Goal: Download file/media

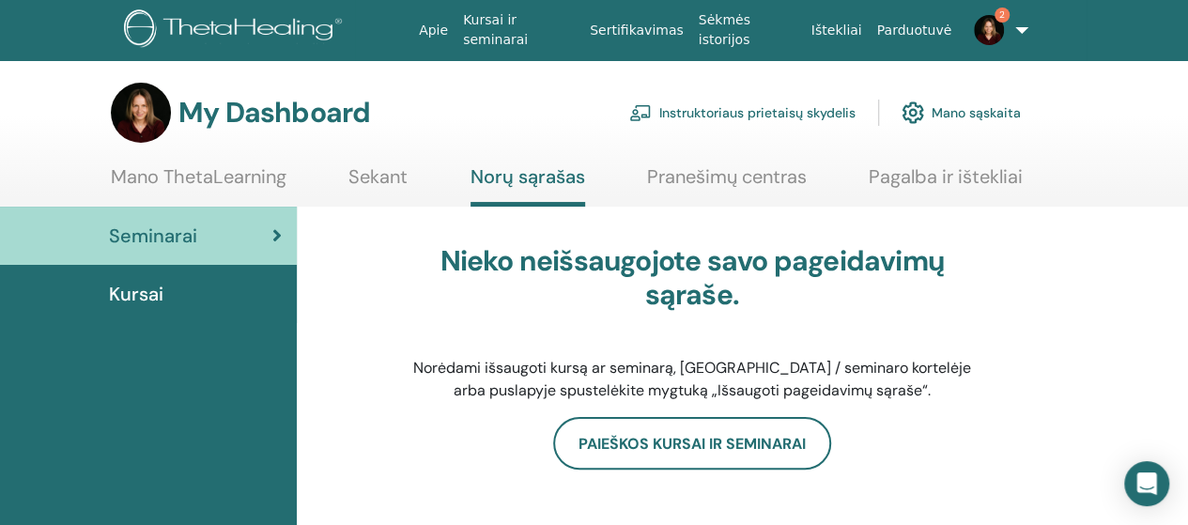
click at [986, 32] on img at bounding box center [989, 30] width 30 height 30
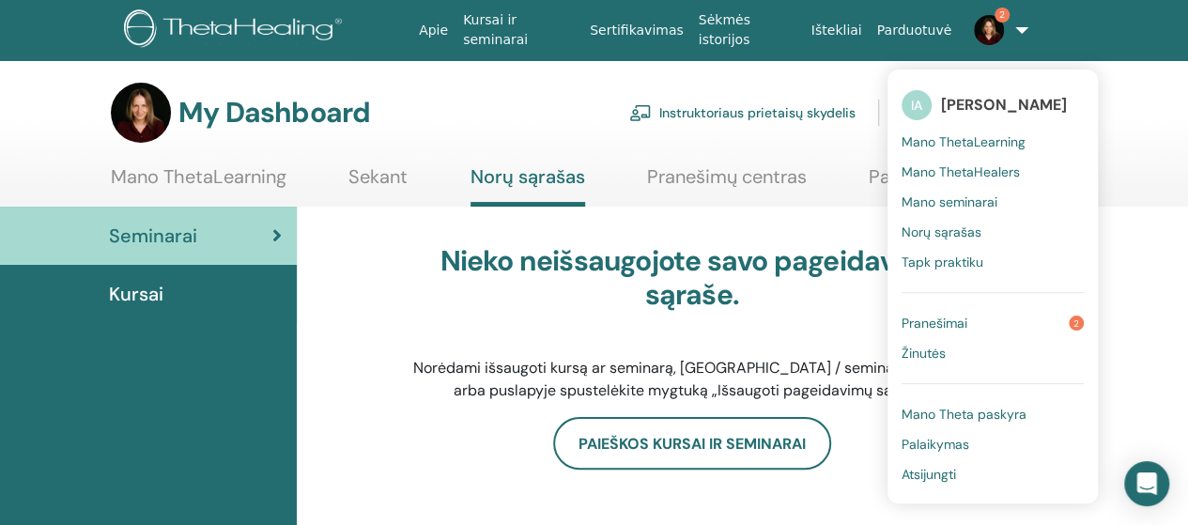
click at [949, 321] on span "Pranešimai" at bounding box center [935, 323] width 66 height 17
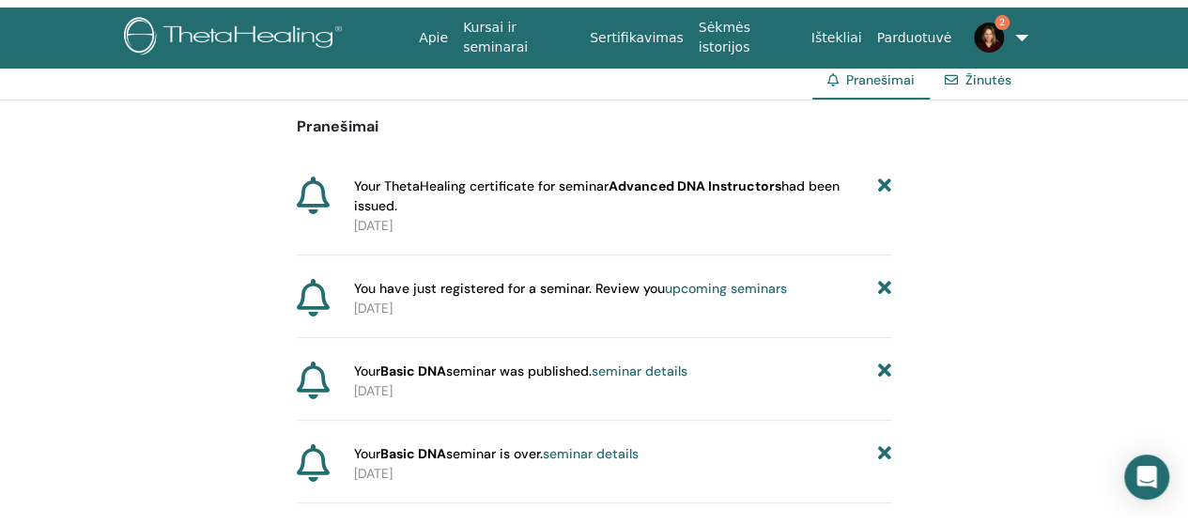
scroll to position [66, 0]
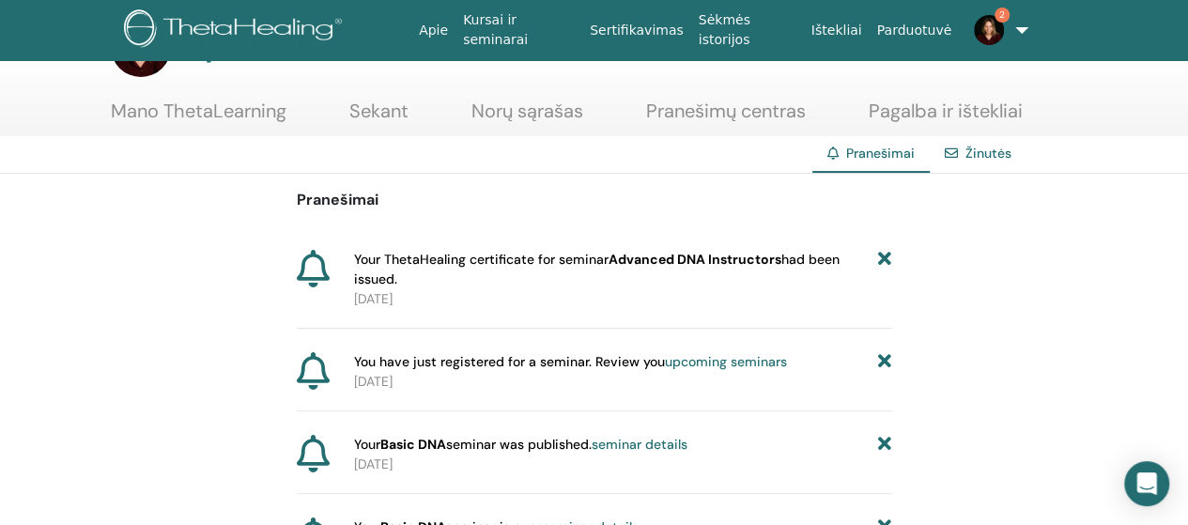
click at [595, 265] on span "Your ThetaHealing certificate for seminar Advanced DNA Instructors had been iss…" at bounding box center [616, 269] width 524 height 39
click at [789, 259] on span "Your ThetaHealing certificate for seminar Advanced DNA Instructors had been iss…" at bounding box center [616, 269] width 524 height 39
click at [441, 281] on span "Your ThetaHealing certificate for seminar Advanced DNA Instructors had been iss…" at bounding box center [616, 269] width 524 height 39
click at [438, 274] on span "Your ThetaHealing certificate for seminar Advanced DNA Instructors had been iss…" at bounding box center [616, 269] width 524 height 39
click at [982, 28] on img at bounding box center [989, 30] width 30 height 30
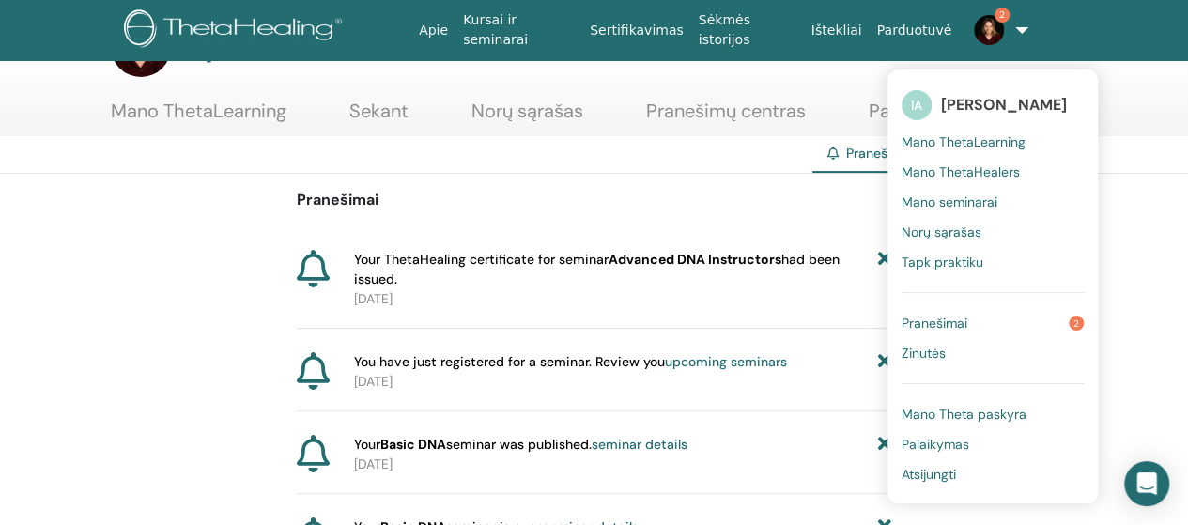
click at [930, 321] on span "Pranešimai" at bounding box center [935, 323] width 66 height 17
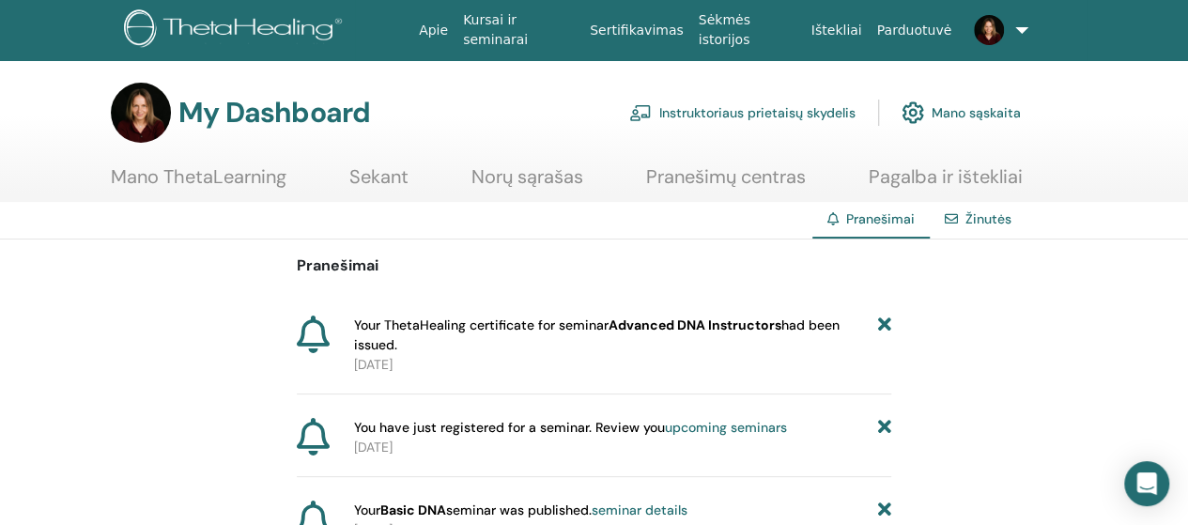
click at [753, 110] on link "Instruktoriaus prietaisų skydelis" at bounding box center [742, 112] width 226 height 41
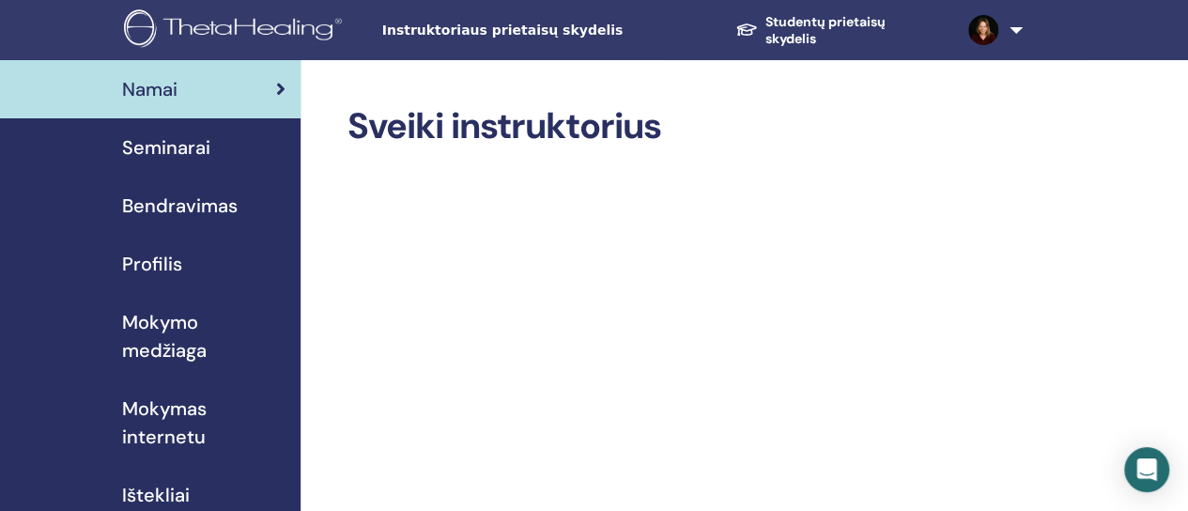
click at [793, 32] on link "Studentų prietaisų skydelis" at bounding box center [836, 31] width 233 height 52
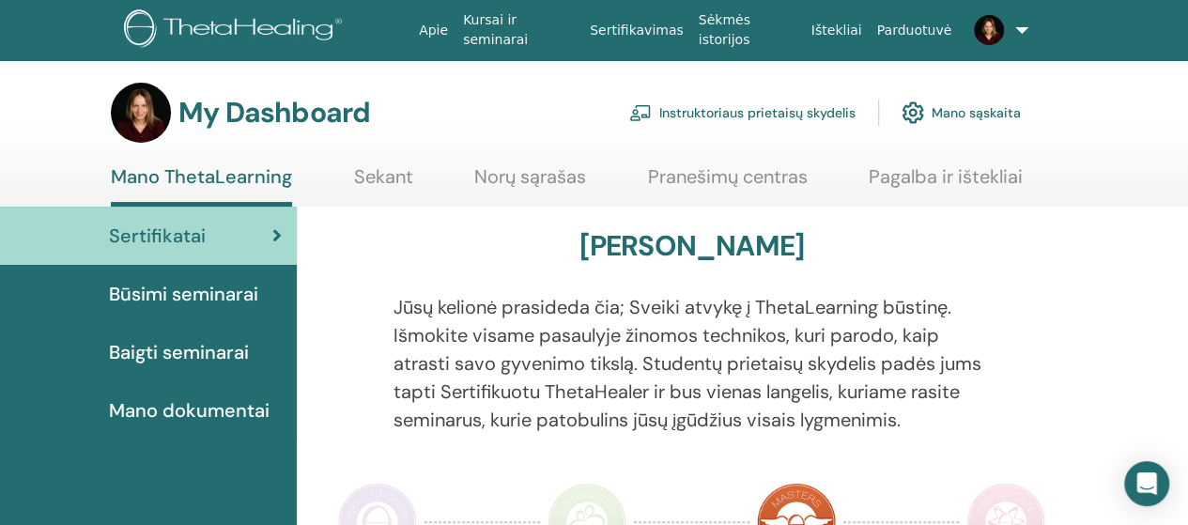
click at [975, 110] on link "Mano sąskaita" at bounding box center [961, 112] width 119 height 41
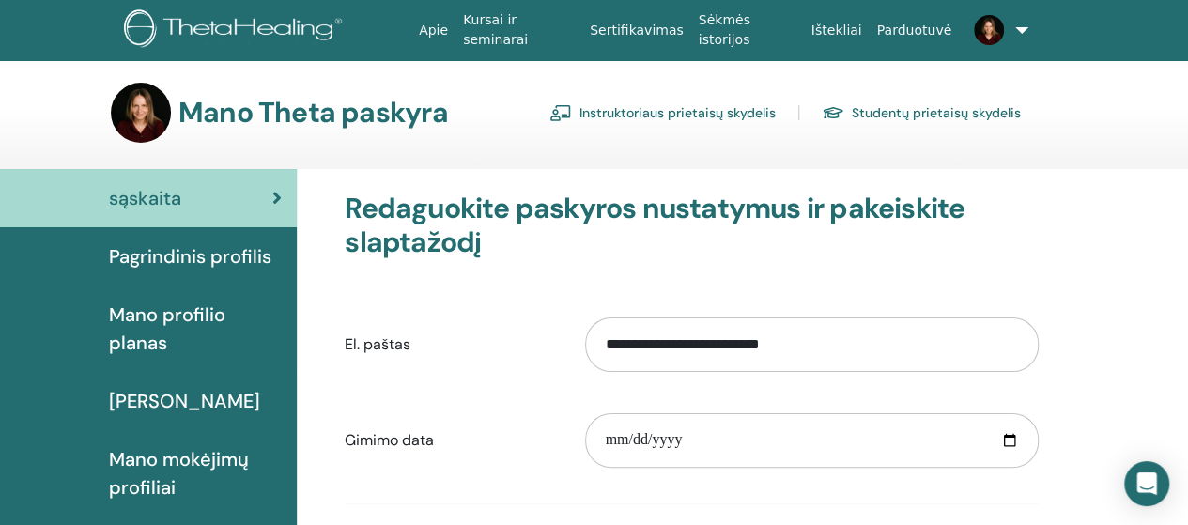
click at [175, 252] on span "Pagrindinis profilis" at bounding box center [190, 256] width 162 height 28
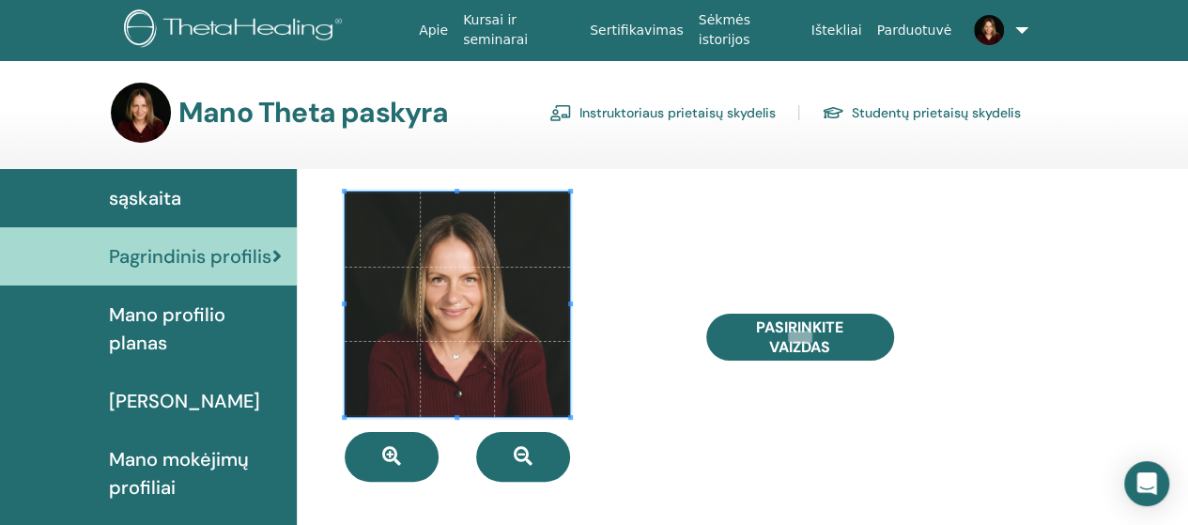
click at [138, 194] on span "sąskaita" at bounding box center [145, 198] width 72 height 28
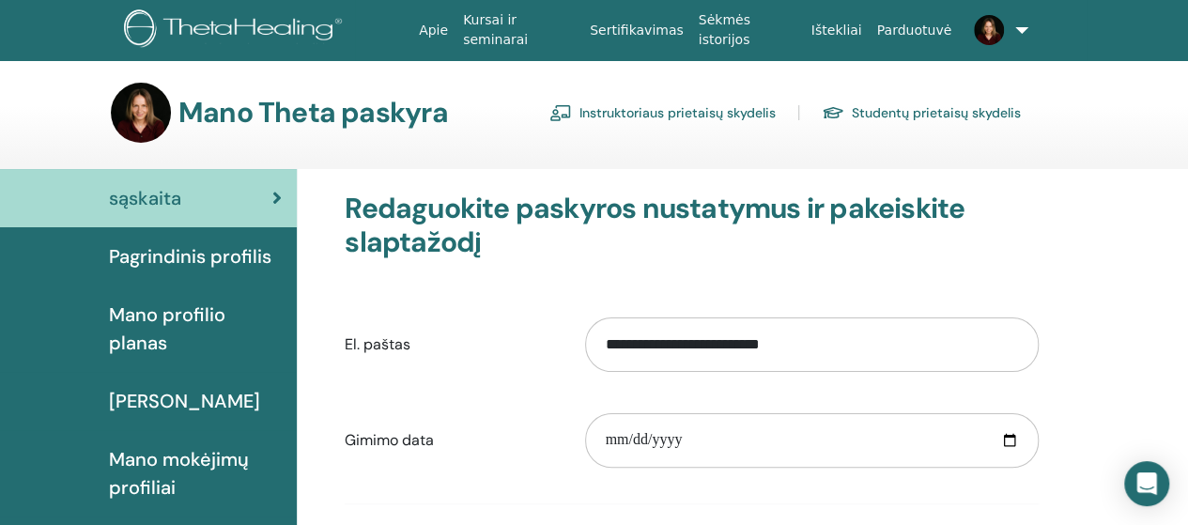
click at [922, 110] on link "Studentų prietaisų skydelis" at bounding box center [921, 113] width 199 height 30
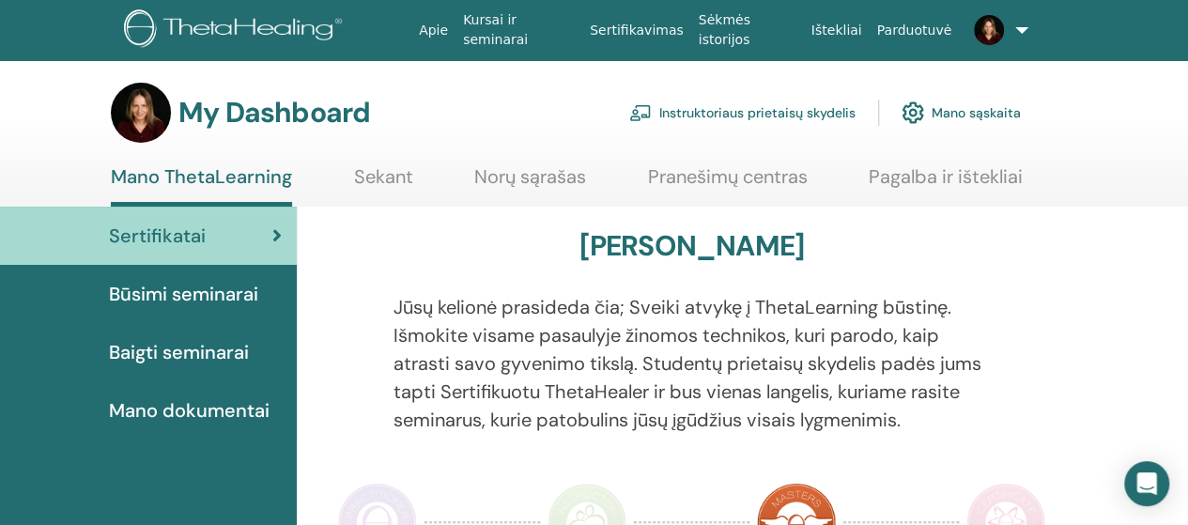
click at [183, 347] on span "Baigti seminarai" at bounding box center [179, 352] width 140 height 28
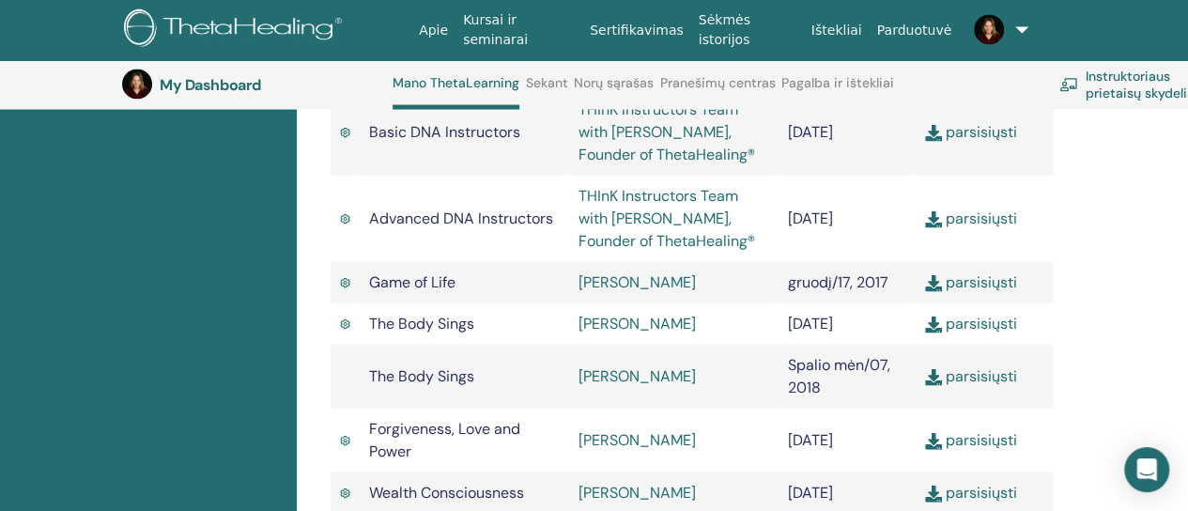
scroll to position [1809, 0]
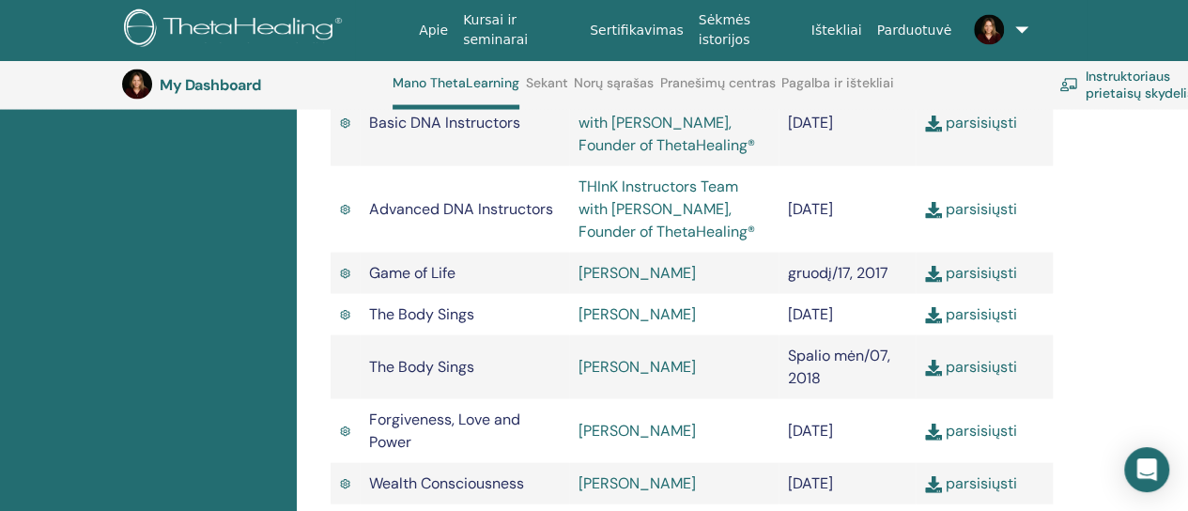
click at [972, 219] on link "parsisiųsti" at bounding box center [971, 209] width 92 height 20
